Goal: Answer question/provide support: Share knowledge or assist other users

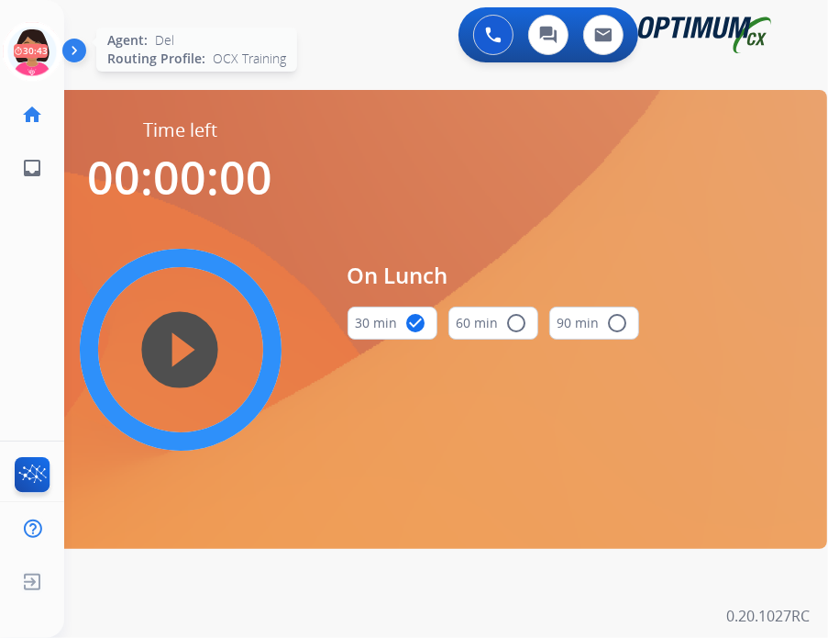
click at [31, 32] on icon at bounding box center [33, 52] width 60 height 60
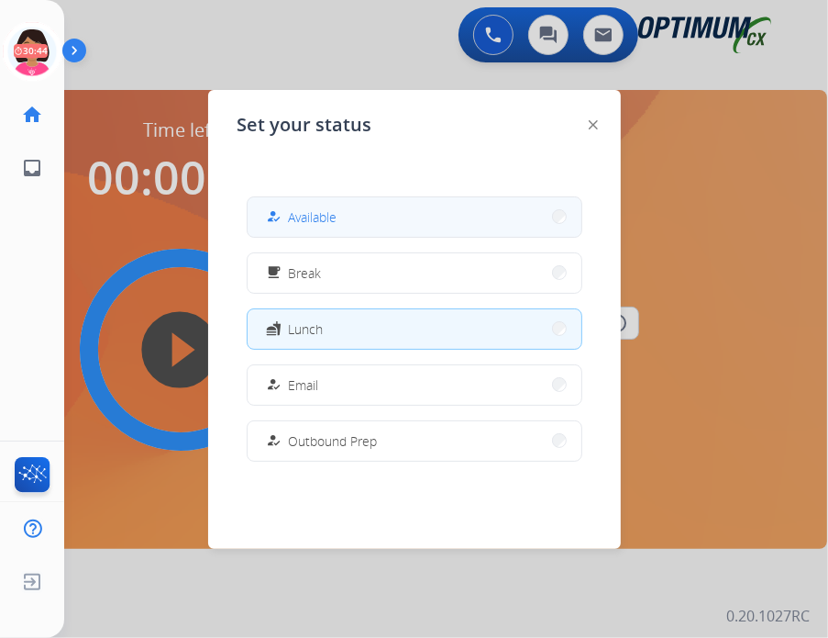
click at [405, 212] on button "how_to_reg Available" at bounding box center [415, 216] width 334 height 39
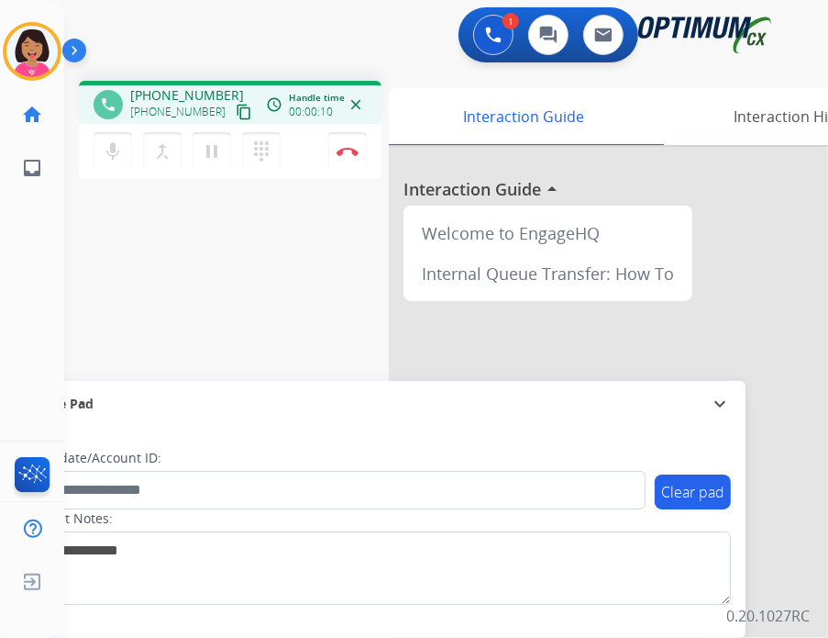
click at [233, 117] on button "content_copy" at bounding box center [244, 112] width 22 height 22
click at [48, 278] on div "Del Busy Edit Avatar Agent: [PERSON_NAME] Profile: OCX Training home Home Home …" at bounding box center [32, 319] width 64 height 638
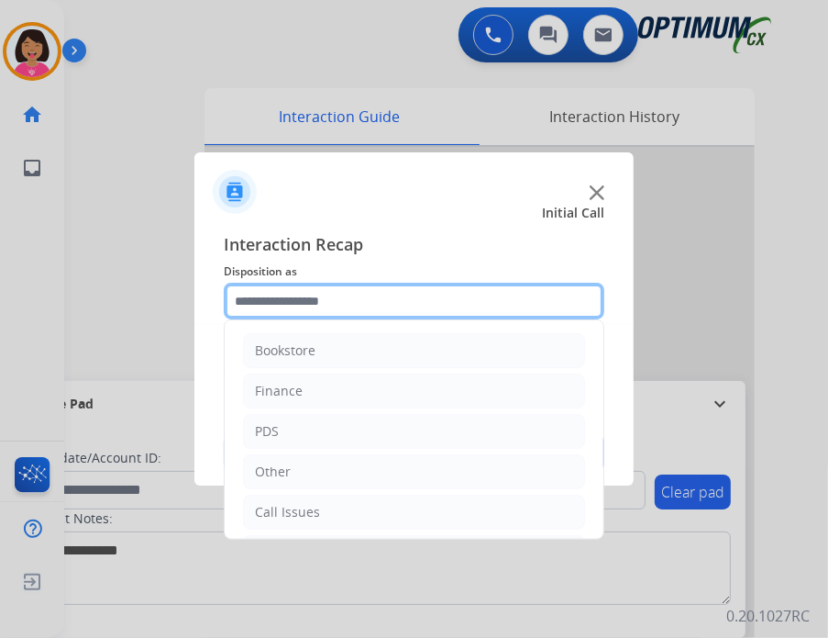
click at [406, 306] on input "text" at bounding box center [414, 301] width 381 height 37
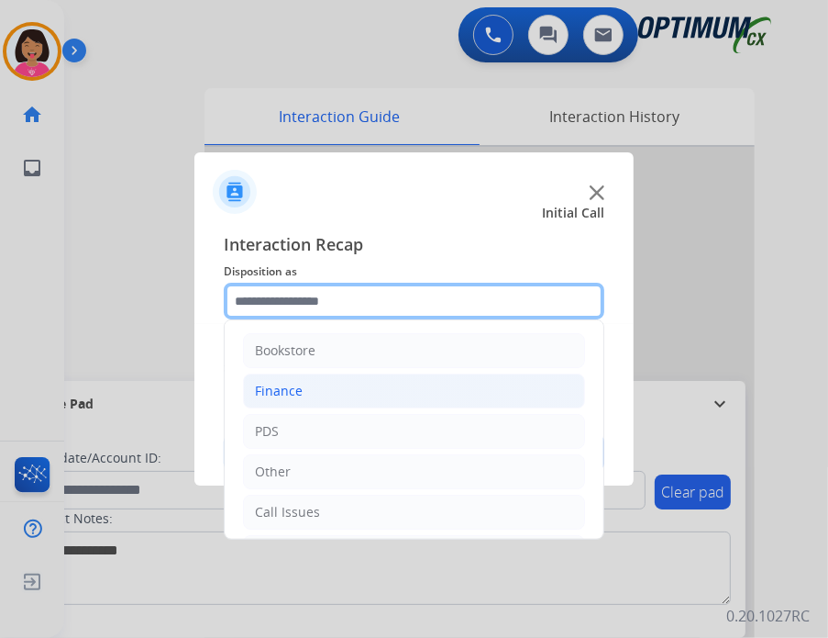
scroll to position [121, 0]
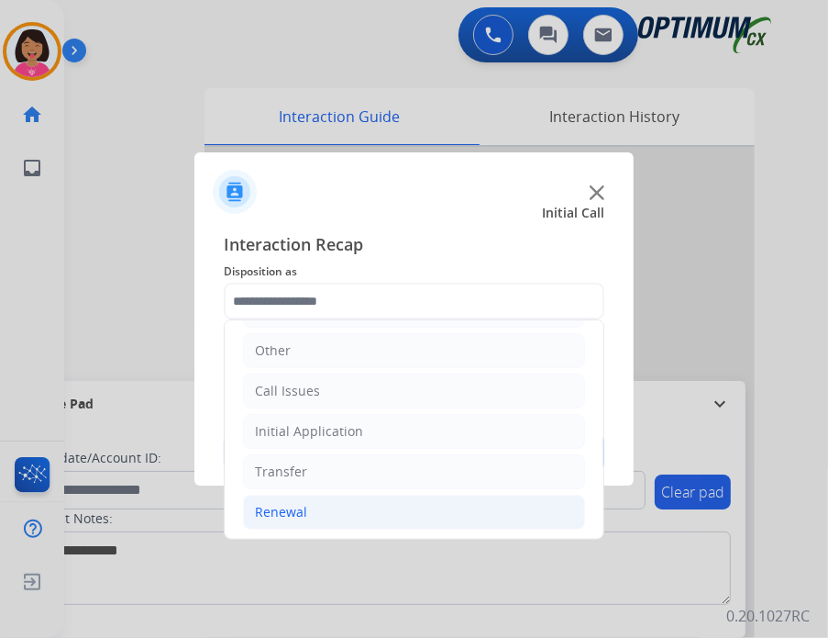
click at [323, 507] on li "Renewal" at bounding box center [414, 511] width 342 height 35
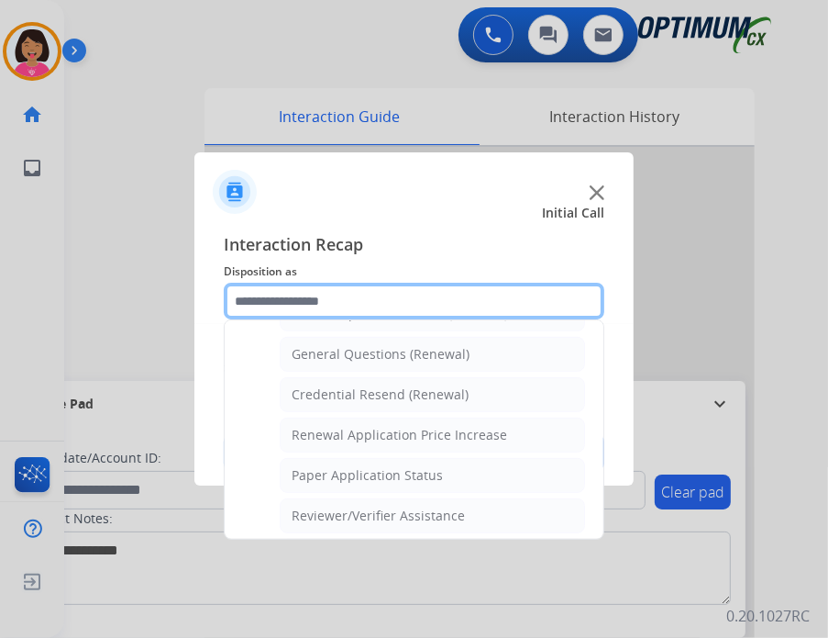
scroll to position [540, 0]
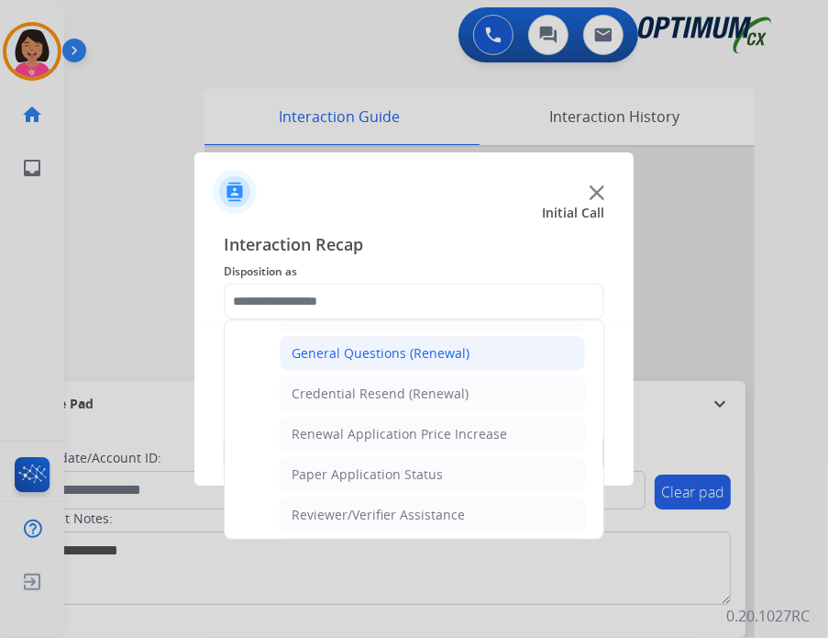
click at [378, 362] on li "General Questions (Renewal)" at bounding box center [432, 353] width 305 height 35
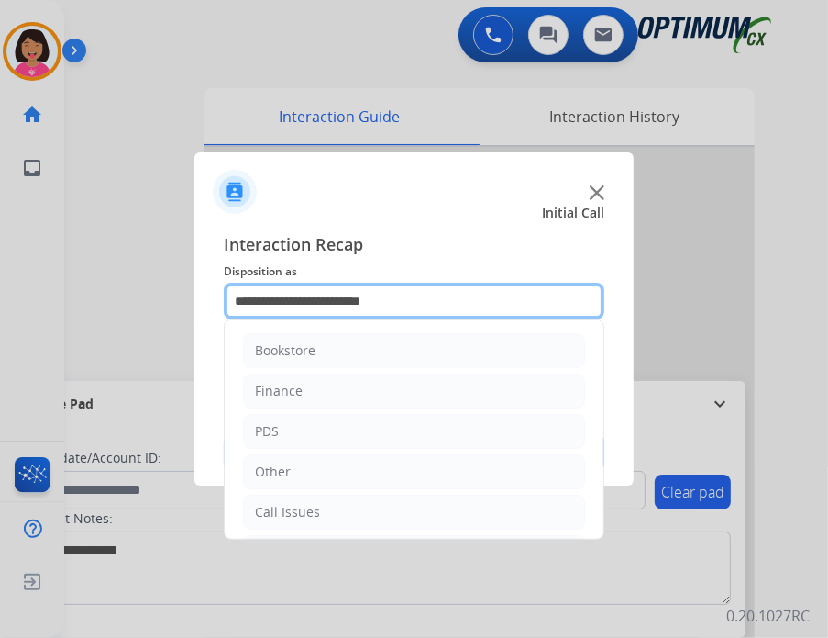
click at [363, 316] on input "**********" at bounding box center [414, 301] width 381 height 37
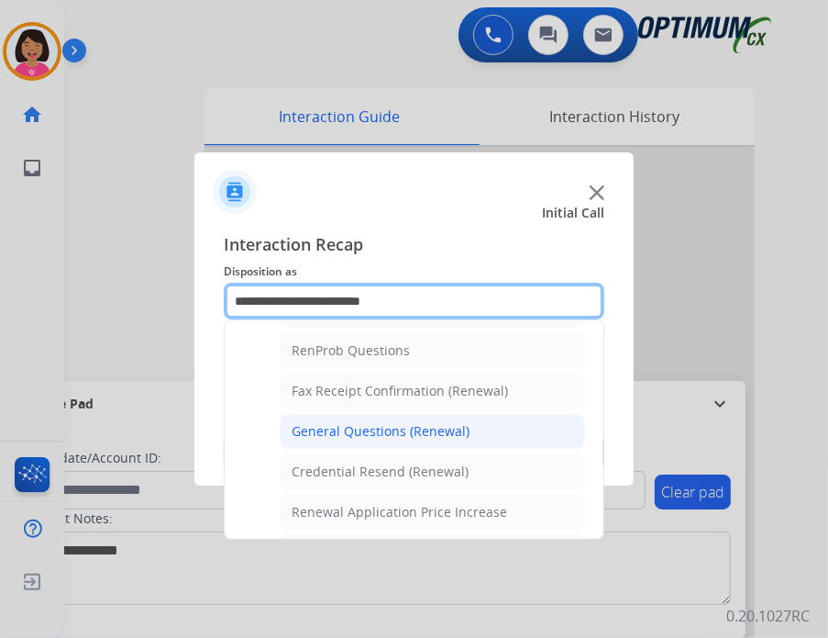
scroll to position [466, 0]
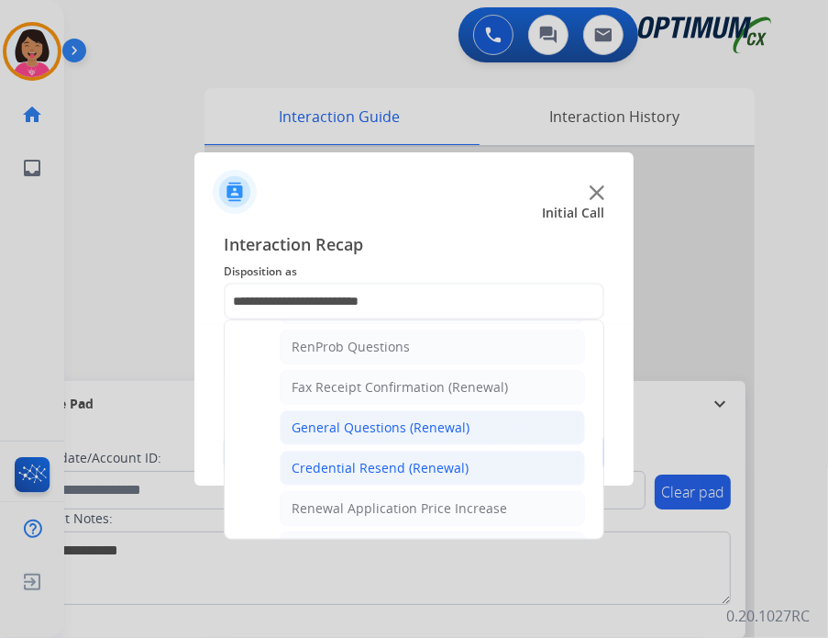
click at [346, 459] on div "Credential Resend (Renewal)" at bounding box center [380, 468] width 177 height 18
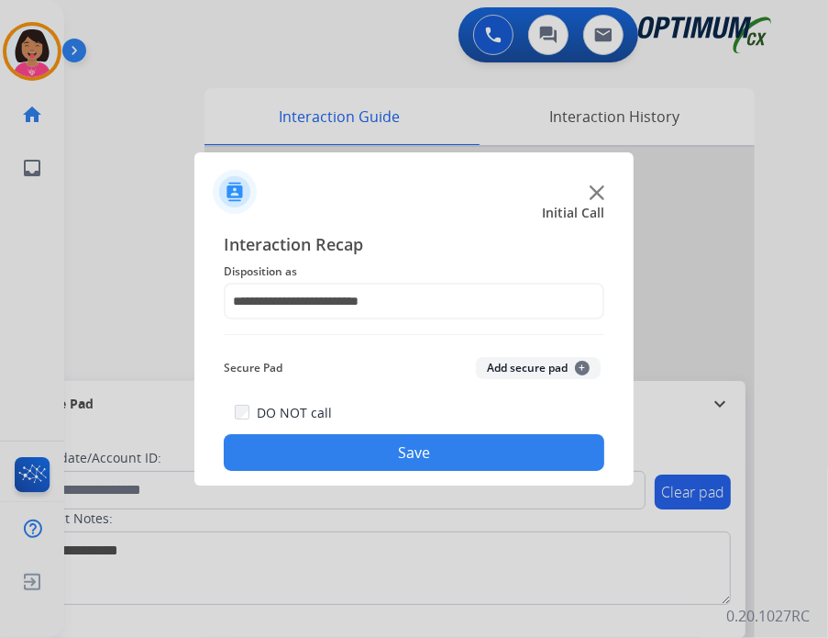
type input "**********"
click at [346, 458] on button "Save" at bounding box center [414, 452] width 381 height 37
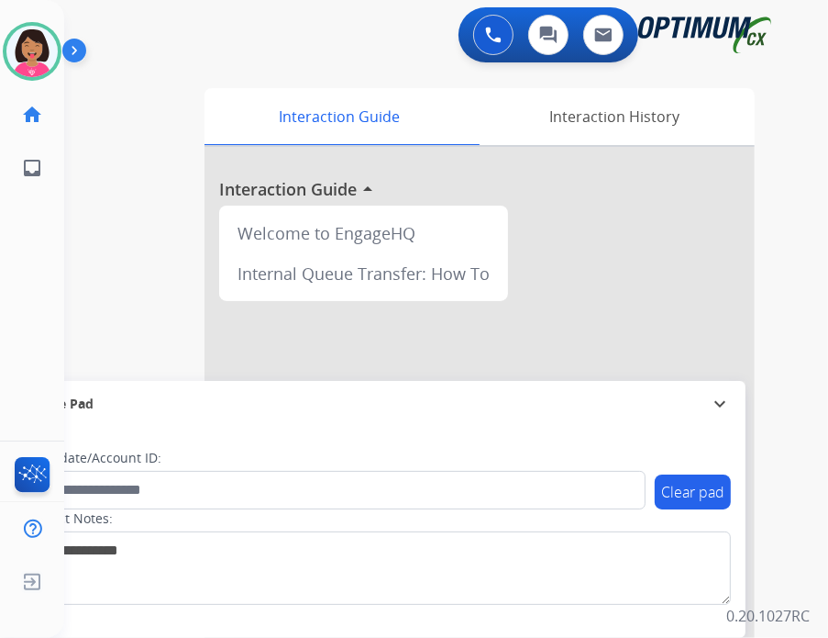
click at [2, 292] on div "Del Available Edit Avatar Agent: Del Routing Profile: OCX Training home Home Ho…" at bounding box center [32, 319] width 64 height 638
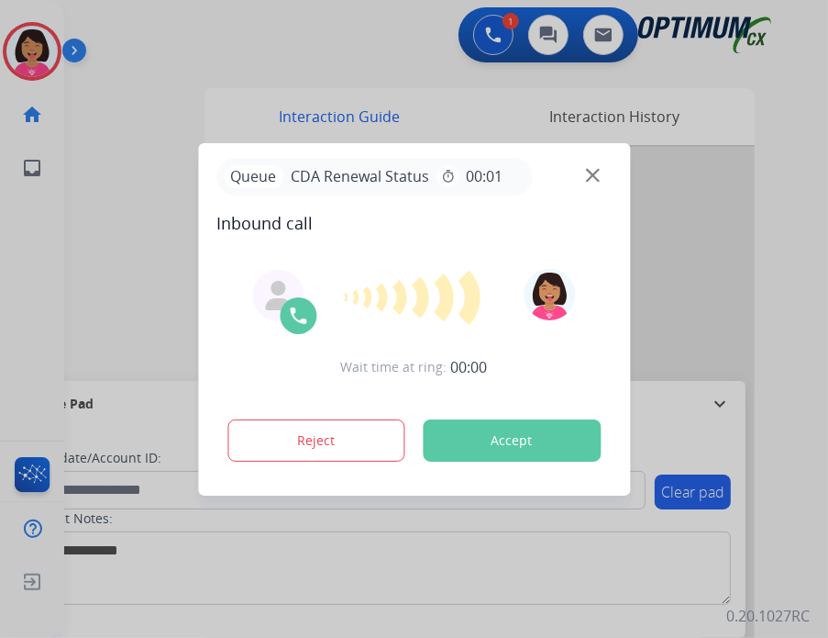
click at [186, 148] on div at bounding box center [414, 319] width 828 height 638
click at [594, 175] on img at bounding box center [593, 175] width 14 height 14
click at [64, 302] on div at bounding box center [414, 319] width 828 height 638
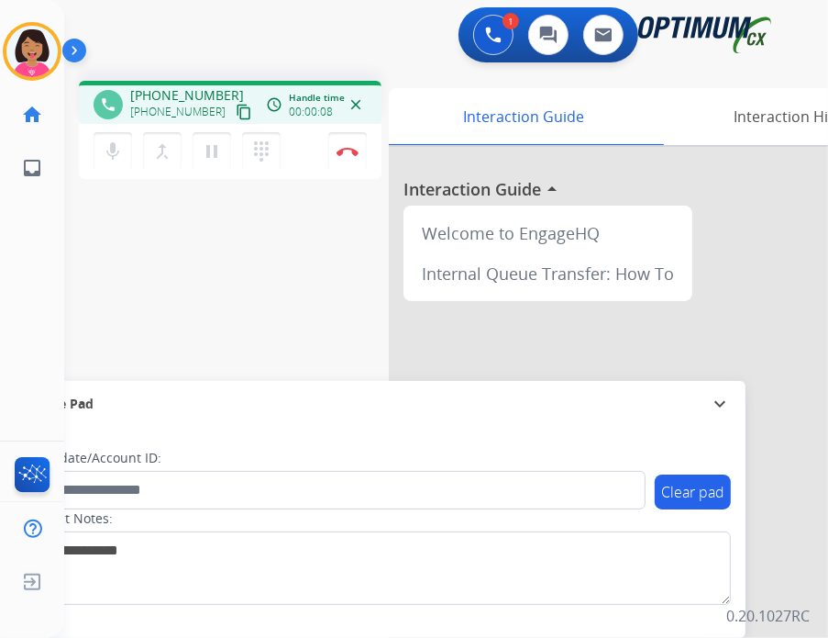
click at [236, 107] on mat-icon "content_copy" at bounding box center [244, 112] width 17 height 17
click at [47, 307] on div "Del Busy Edit Avatar Agent: [PERSON_NAME] Profile: OCX Training home Home Home …" at bounding box center [32, 319] width 64 height 638
click at [358, 101] on mat-icon "close" at bounding box center [356, 104] width 17 height 17
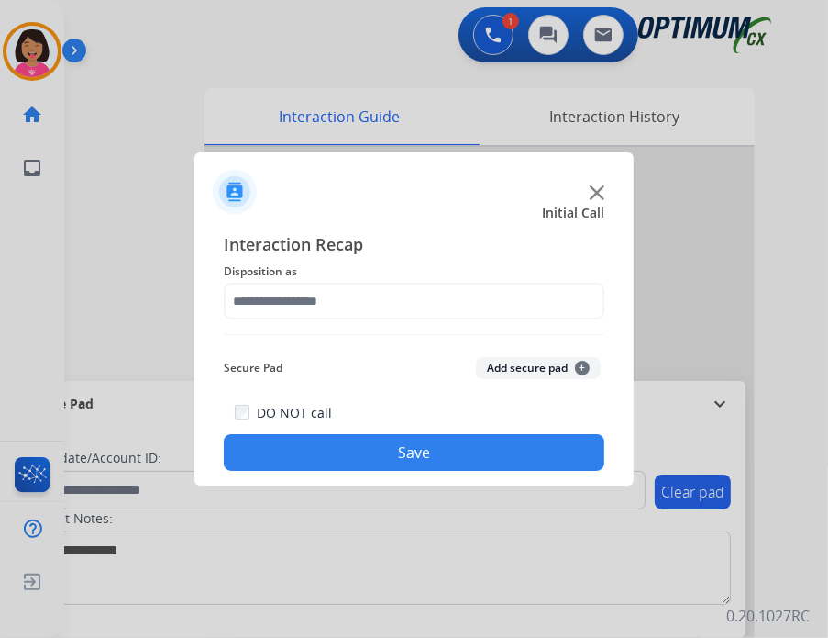
click at [441, 328] on div "Interaction Recap Disposition as Secure Pad Add secure pad + DO NOT call Save" at bounding box center [414, 350] width 381 height 239
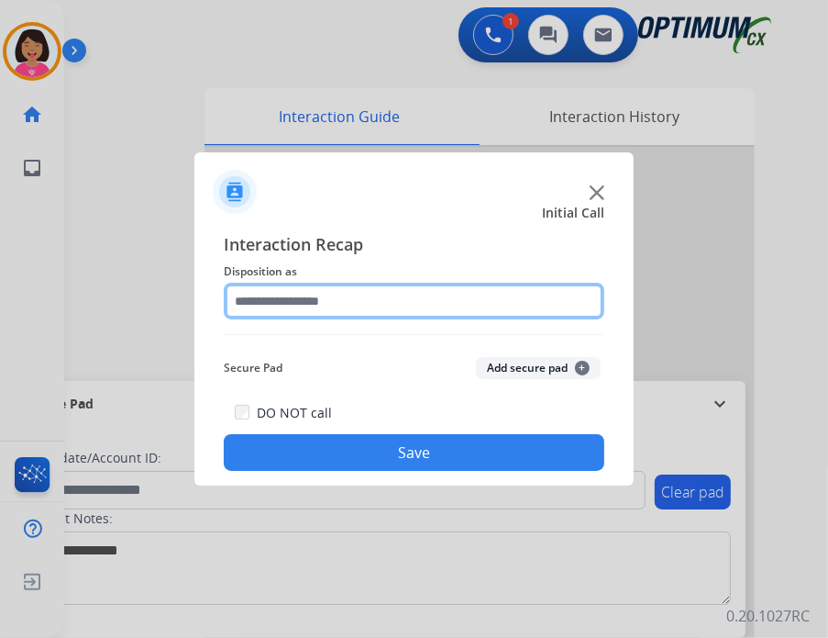
click at [438, 314] on input "text" at bounding box center [414, 301] width 381 height 37
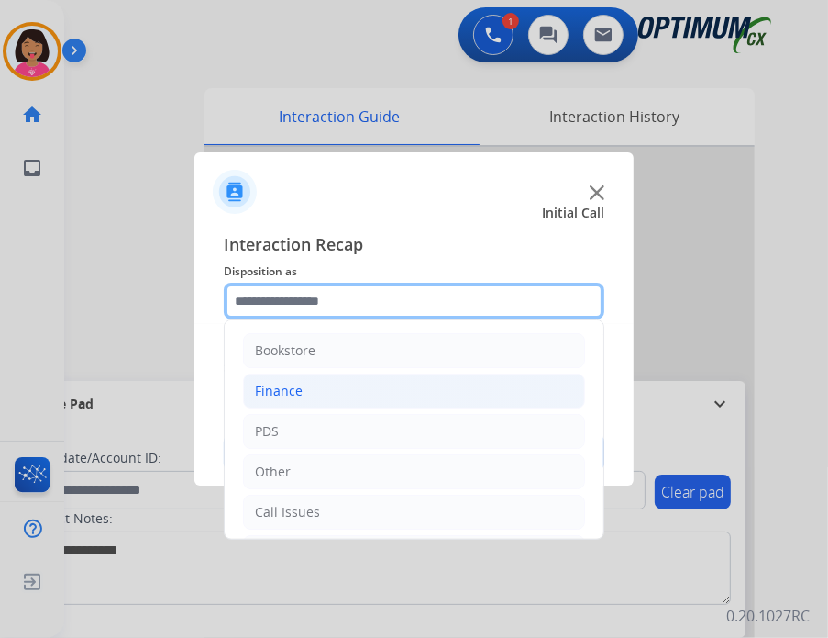
scroll to position [121, 0]
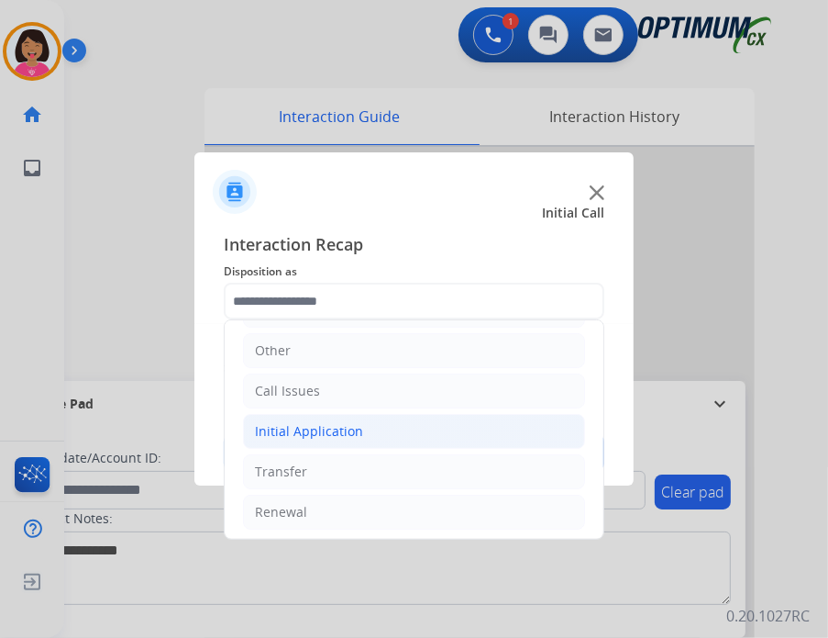
click at [409, 436] on li "Initial Application" at bounding box center [414, 431] width 342 height 35
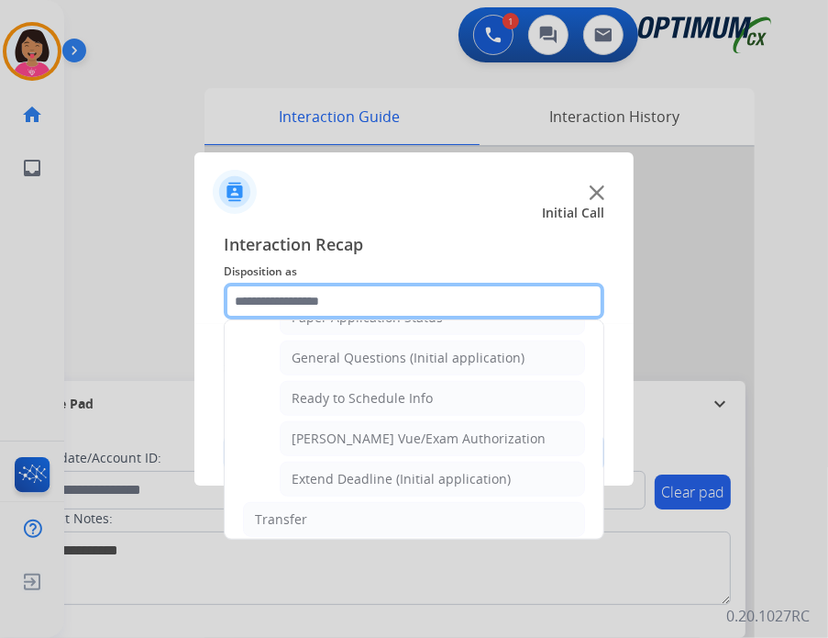
scroll to position [1060, 0]
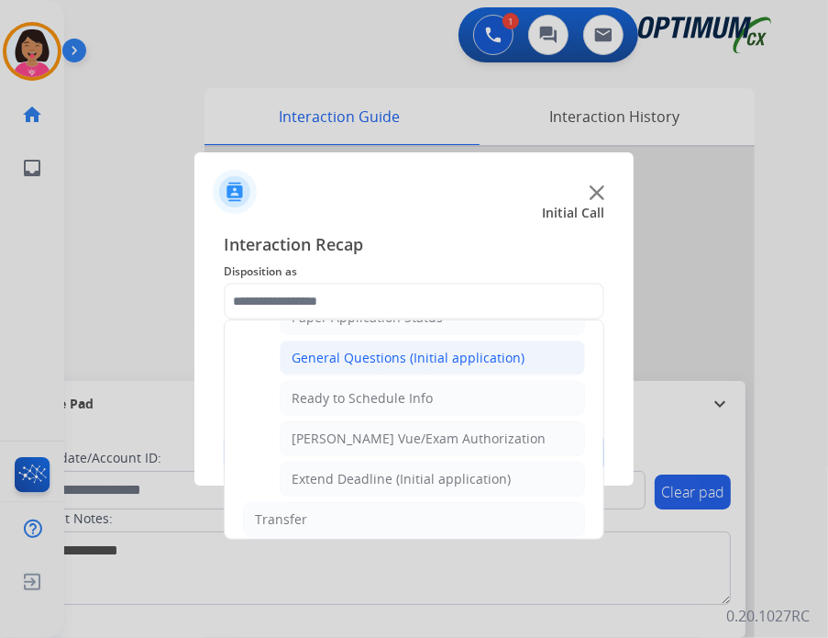
click at [389, 349] on div "General Questions (Initial application)" at bounding box center [408, 358] width 233 height 18
type input "**********"
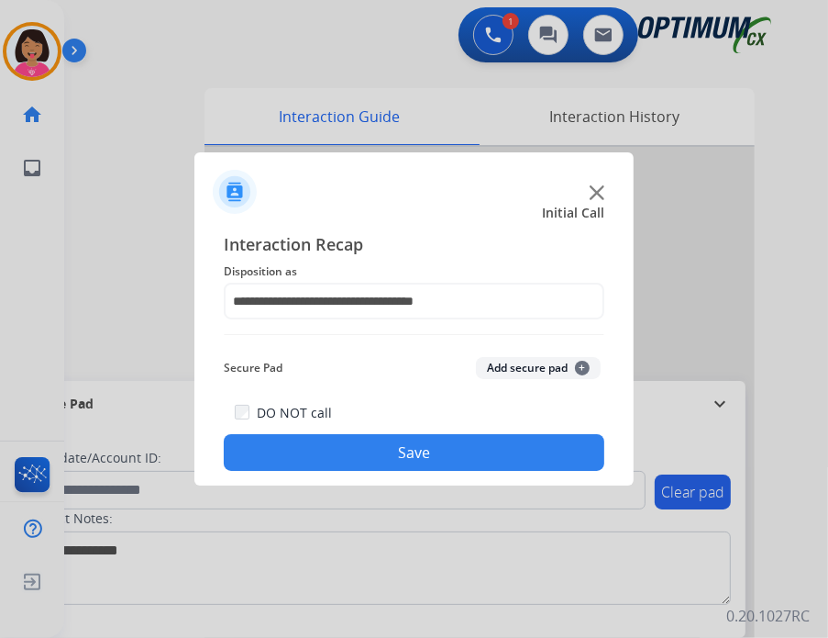
click at [436, 434] on button "Save" at bounding box center [414, 452] width 381 height 37
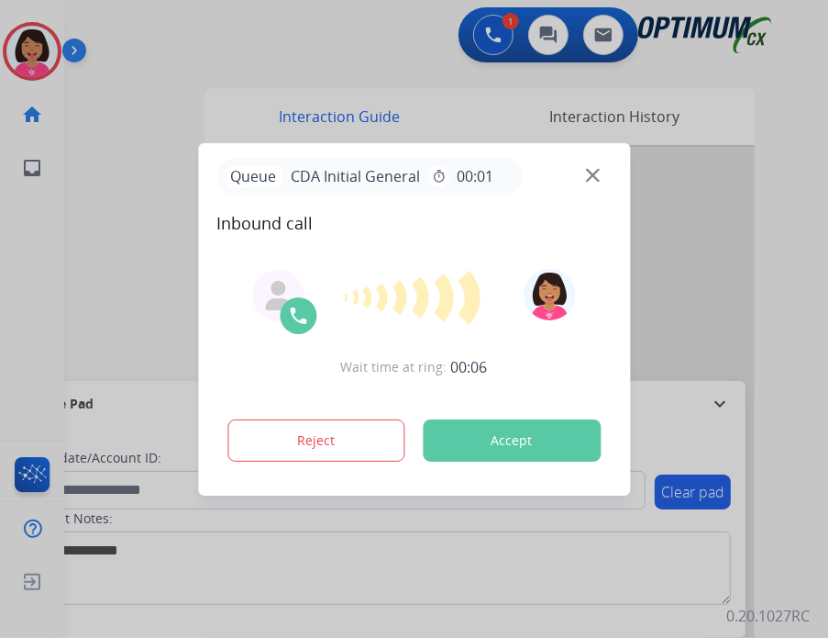
click at [590, 175] on img at bounding box center [593, 175] width 14 height 14
click at [592, 177] on img at bounding box center [593, 175] width 14 height 14
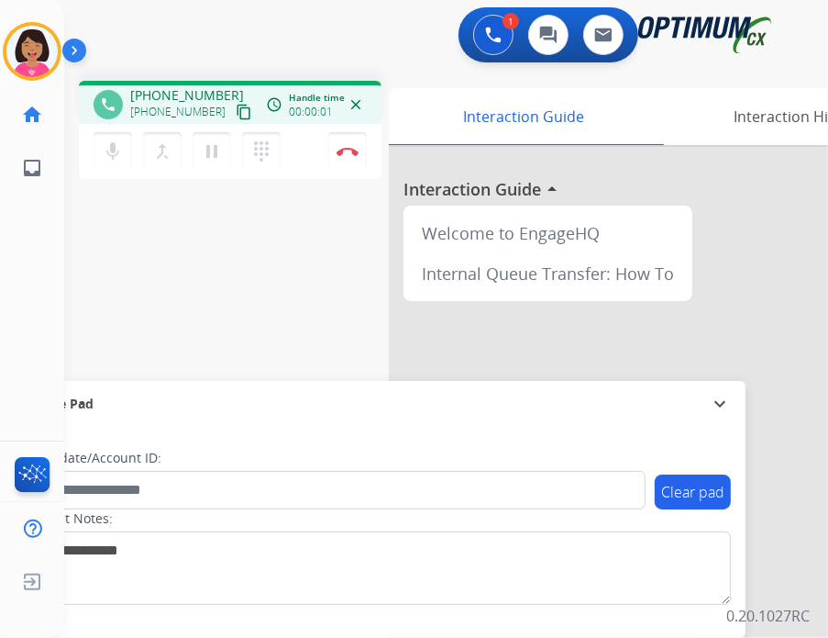
click at [211, 114] on div "[PHONE_NUMBER] content_copy" at bounding box center [192, 112] width 125 height 22
click at [236, 117] on mat-icon "content_copy" at bounding box center [244, 112] width 17 height 17
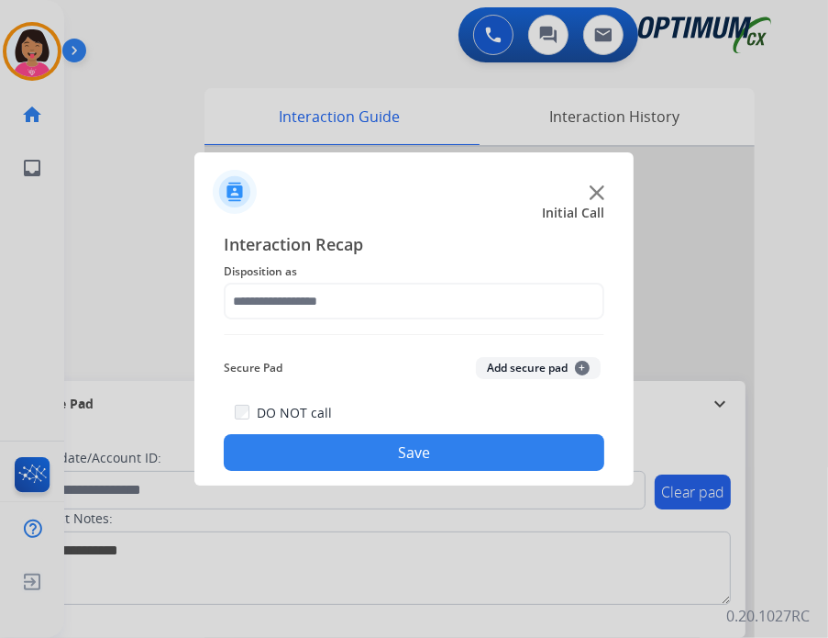
click at [44, 351] on div at bounding box center [414, 319] width 828 height 638
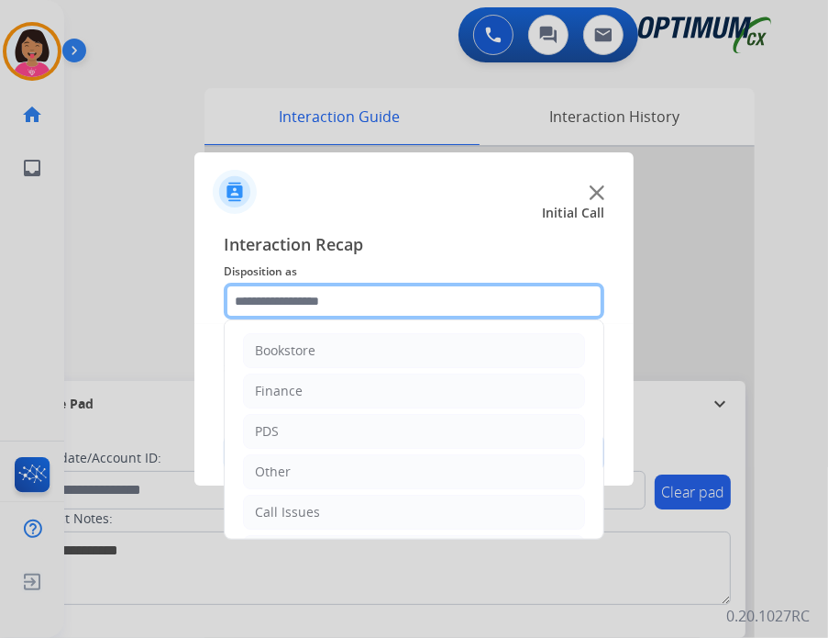
click at [375, 285] on input "text" at bounding box center [414, 301] width 381 height 37
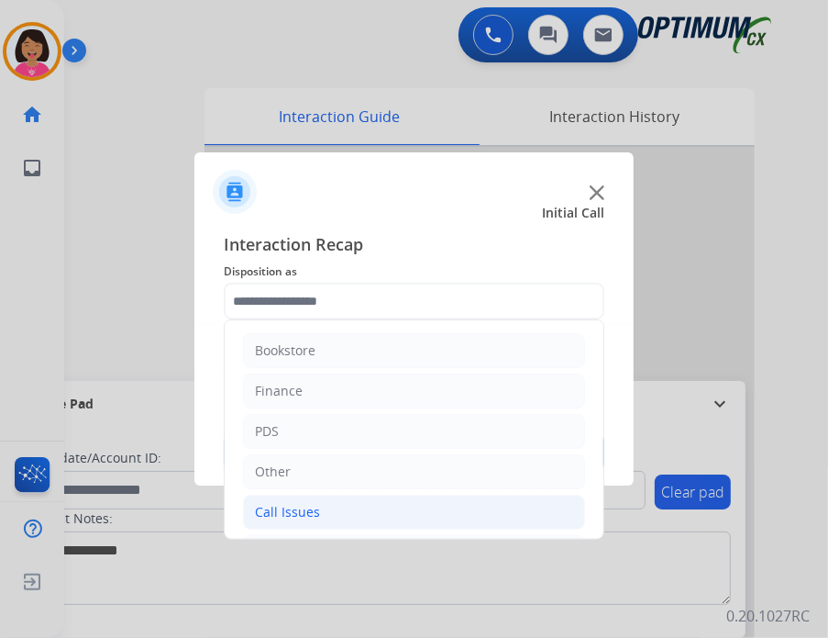
click at [373, 501] on li "Call Issues" at bounding box center [414, 511] width 342 height 35
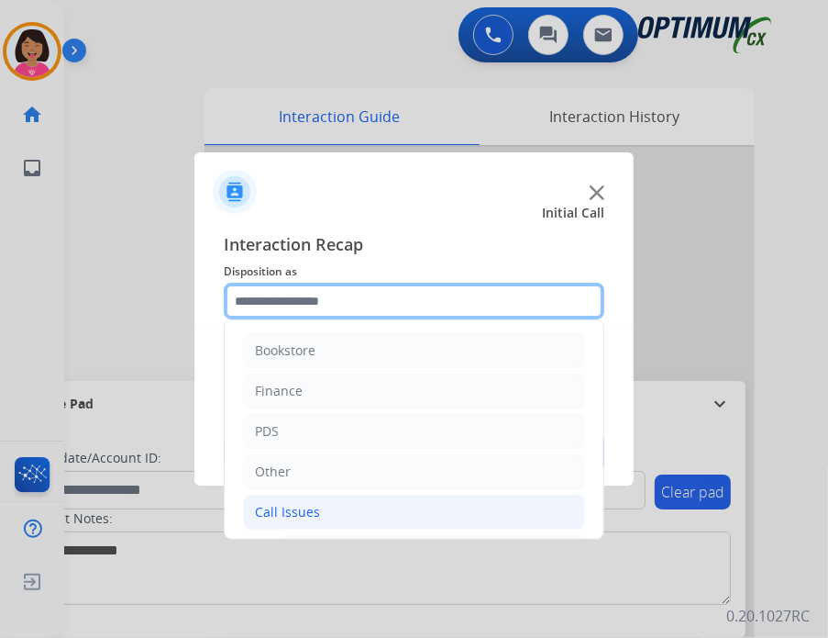
scroll to position [167, 0]
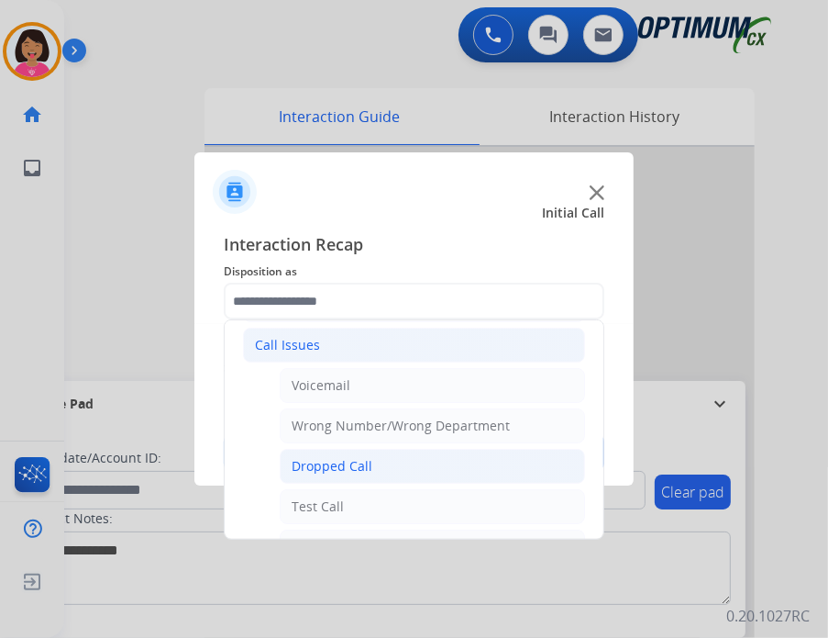
click at [373, 461] on li "Dropped Call" at bounding box center [432, 466] width 305 height 35
type input "**********"
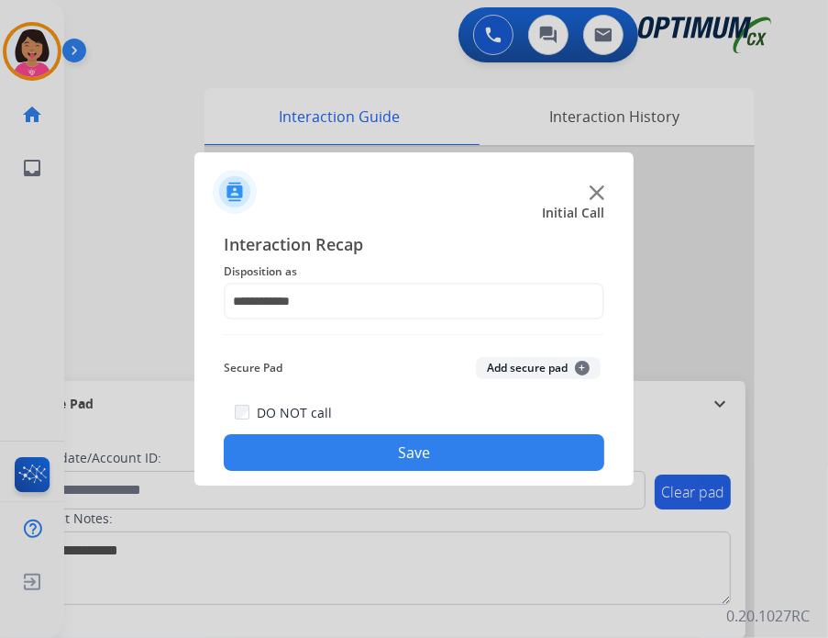
click at [373, 461] on button "Save" at bounding box center [414, 452] width 381 height 37
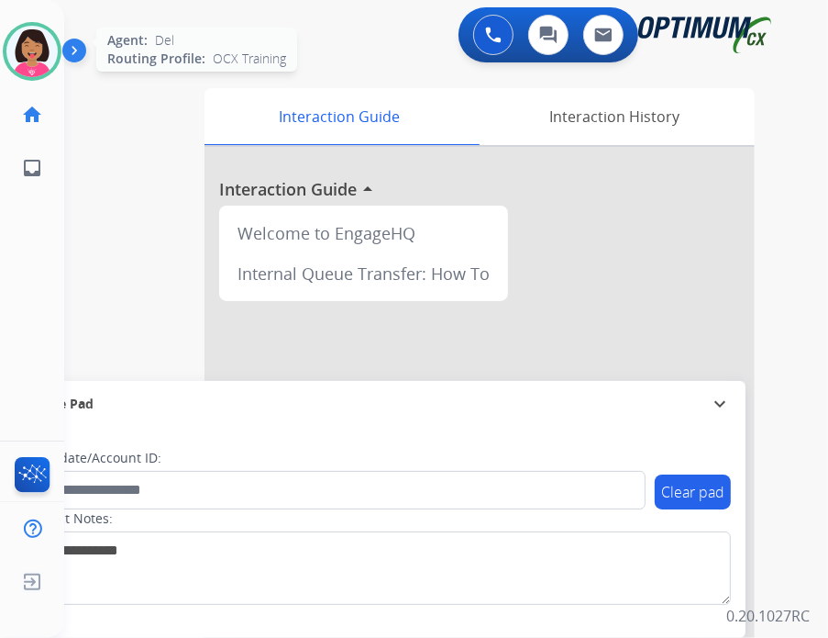
click at [26, 47] on img at bounding box center [31, 51] width 51 height 51
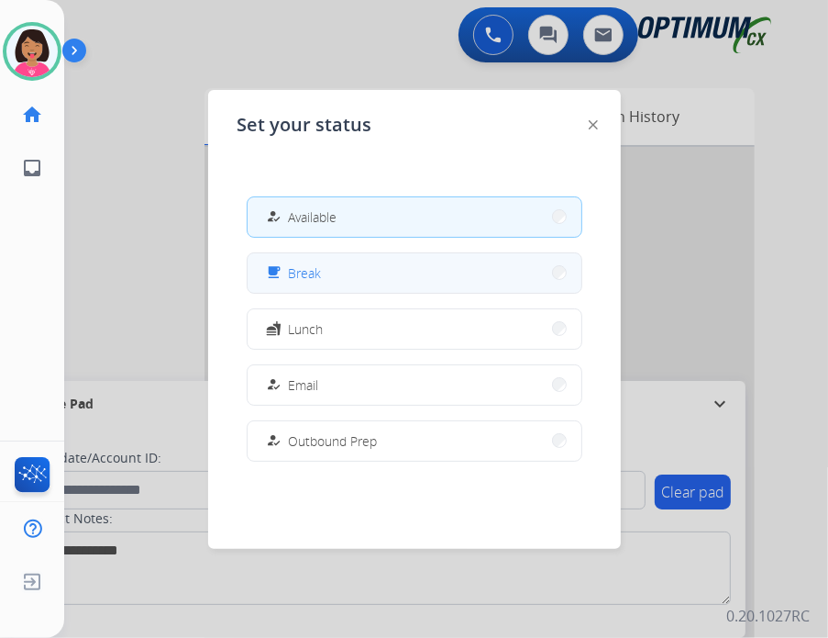
click at [327, 260] on button "free_breakfast Break" at bounding box center [415, 272] width 334 height 39
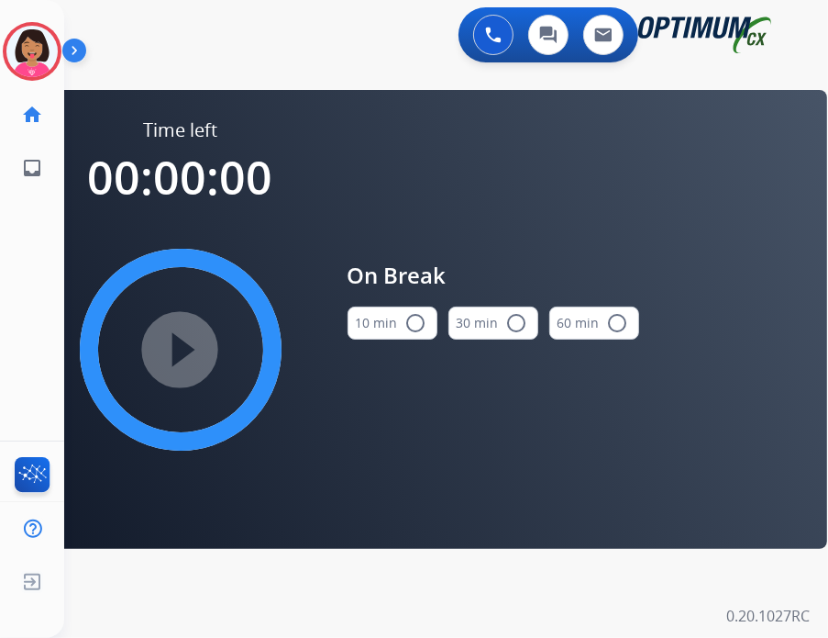
click at [367, 328] on button "10 min radio_button_unchecked" at bounding box center [393, 322] width 90 height 33
click at [174, 361] on mat-icon "play_circle_filled" at bounding box center [181, 350] width 22 height 22
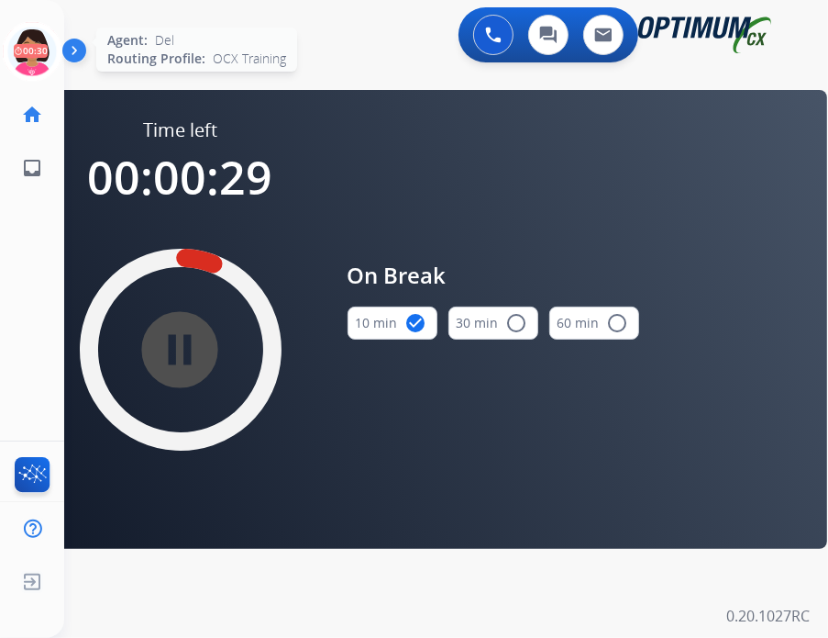
click at [52, 61] on icon at bounding box center [33, 52] width 60 height 60
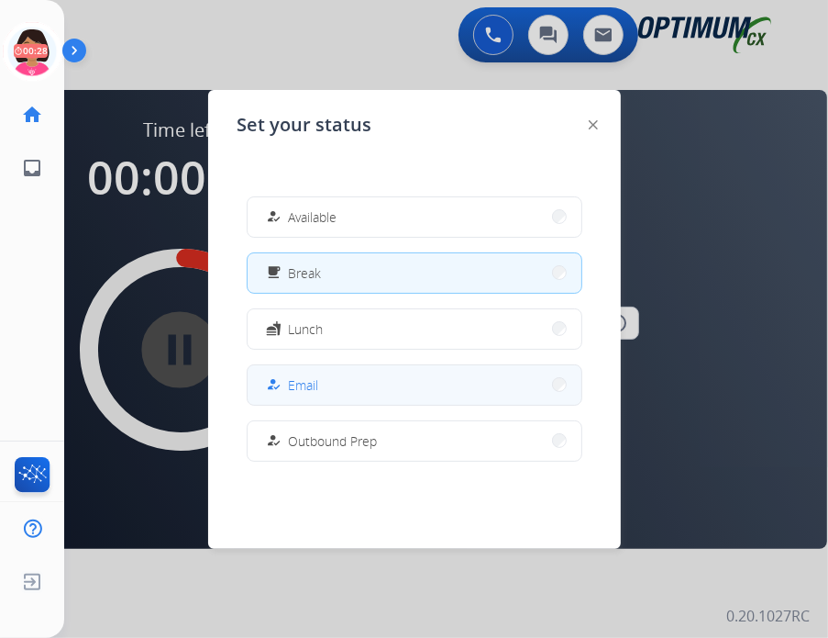
click at [356, 381] on button "how_to_reg Email" at bounding box center [415, 384] width 334 height 39
